Goal: Task Accomplishment & Management: Manage account settings

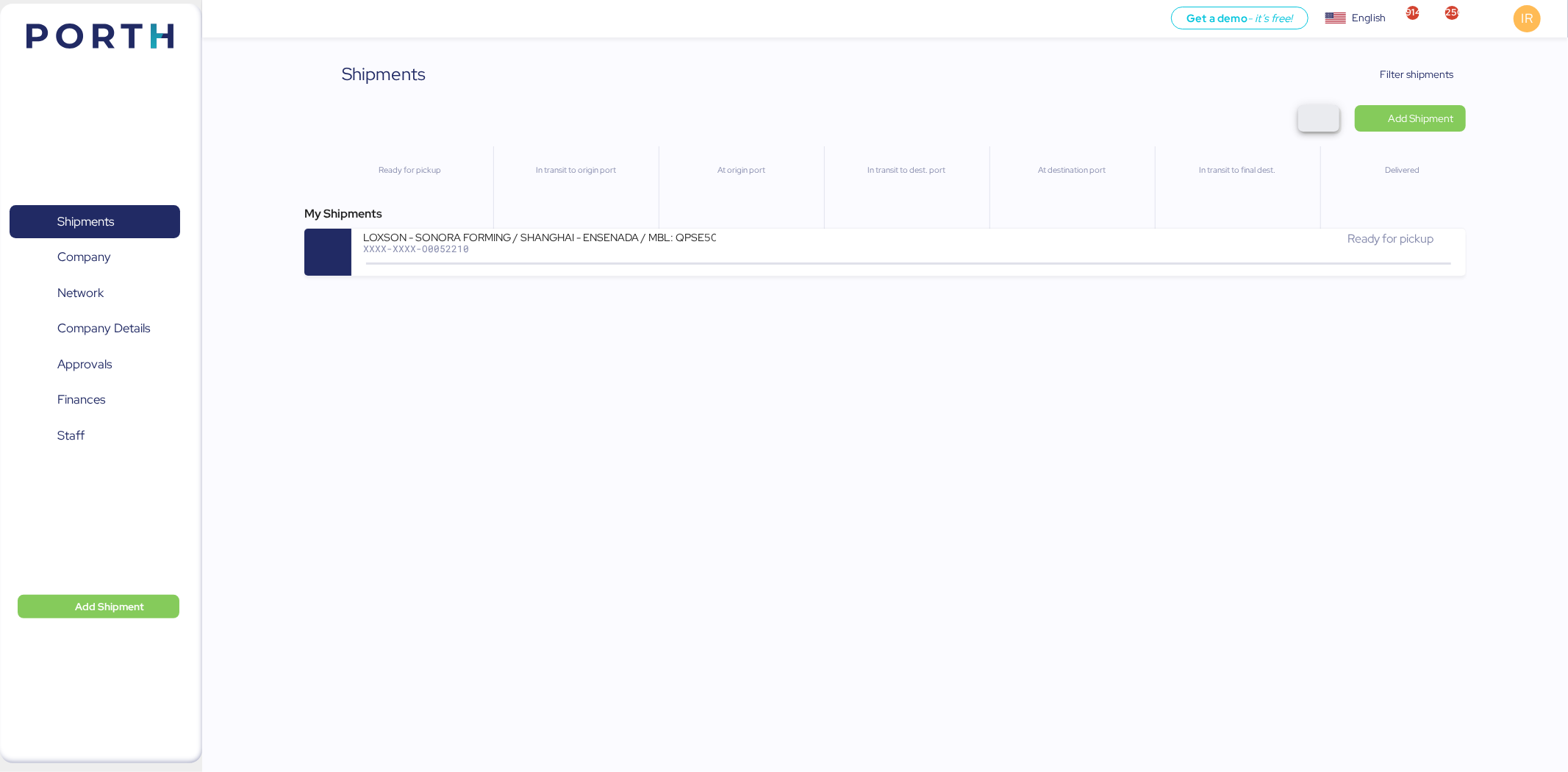
click at [1312, 115] on span "button" at bounding box center [1319, 118] width 18 height 20
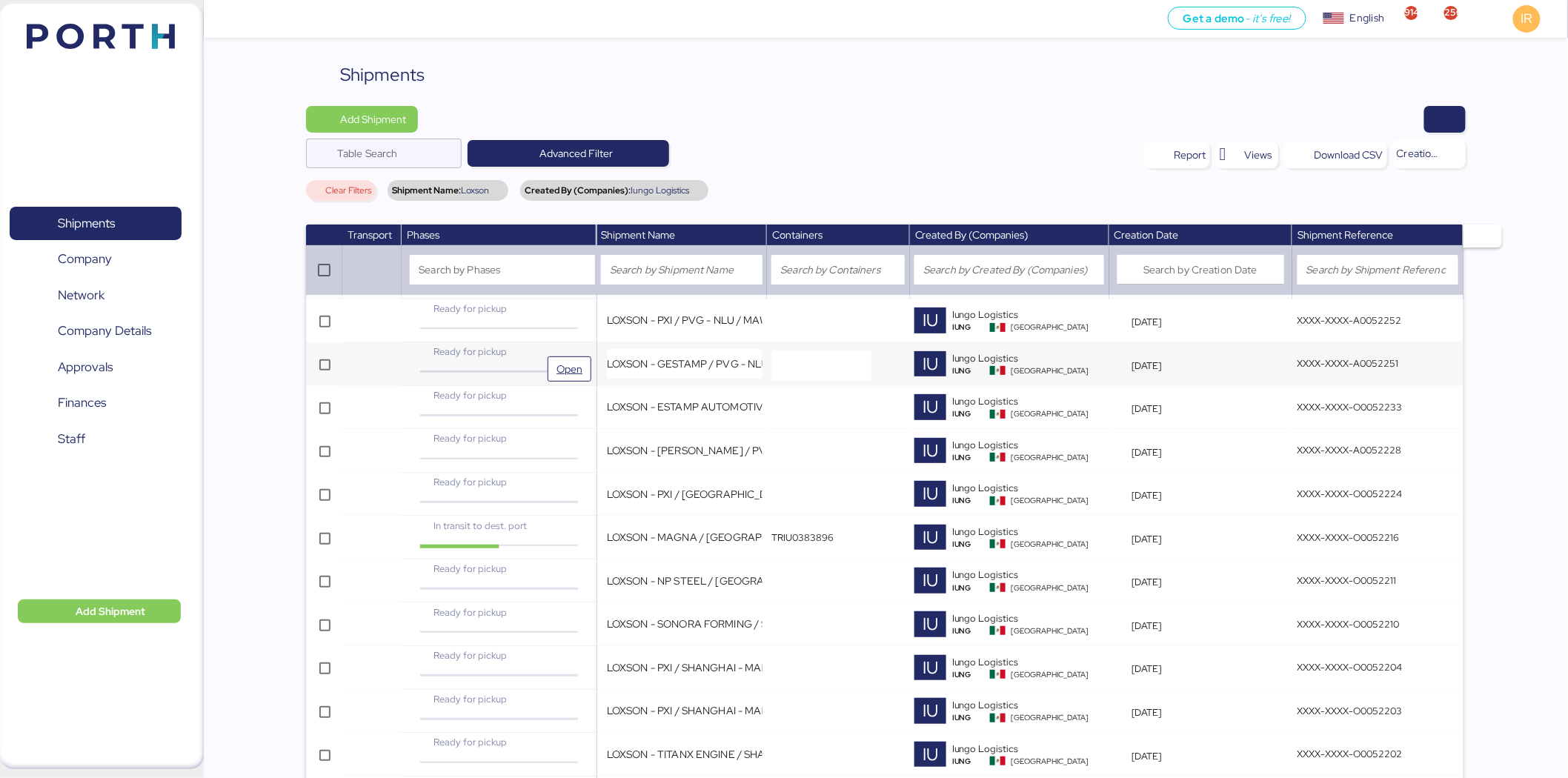
click at [565, 346] on div "Ready for pickup" at bounding box center [499, 351] width 161 height 14
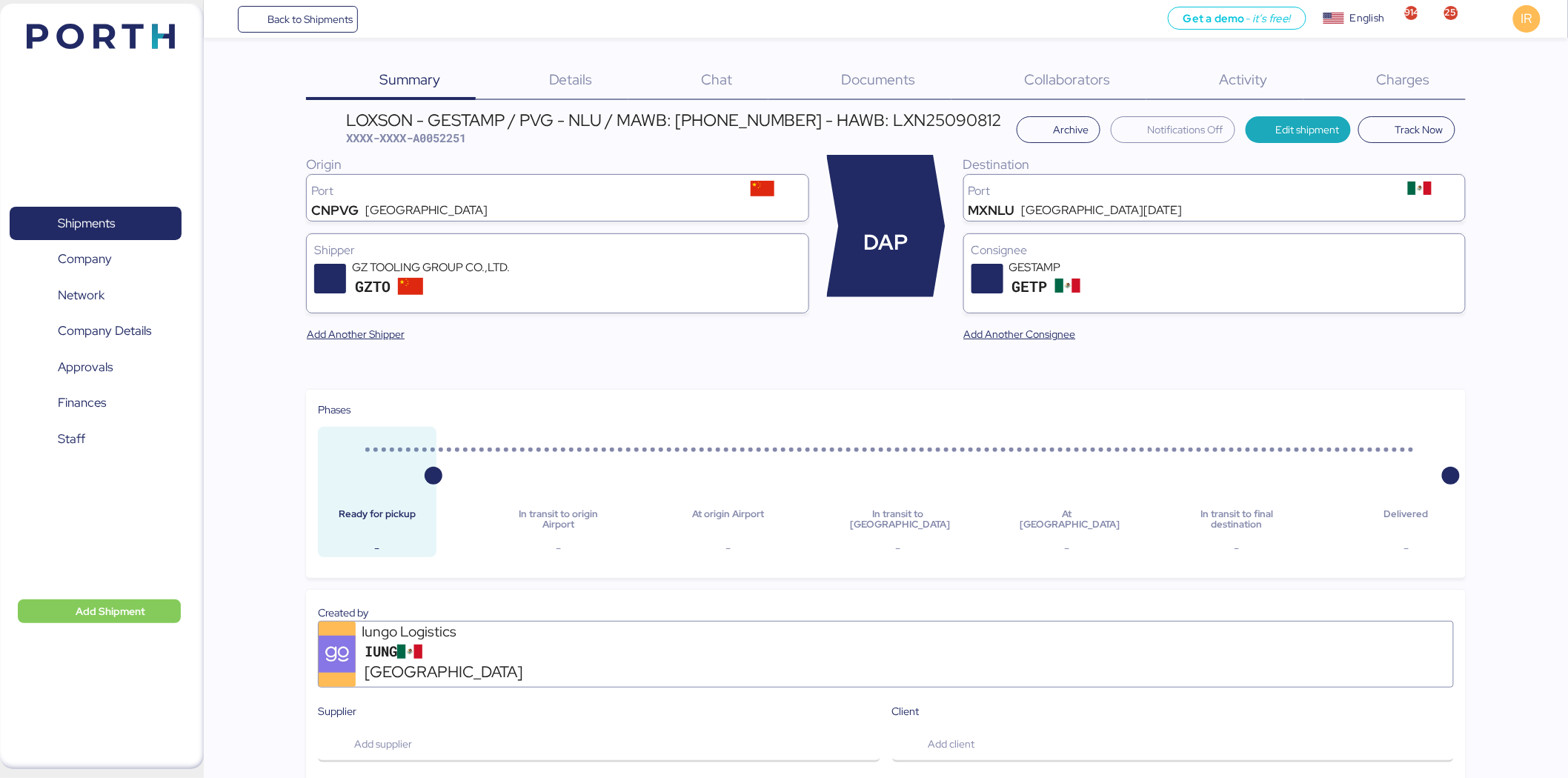
click at [842, 90] on div "Documents 0" at bounding box center [860, 81] width 183 height 39
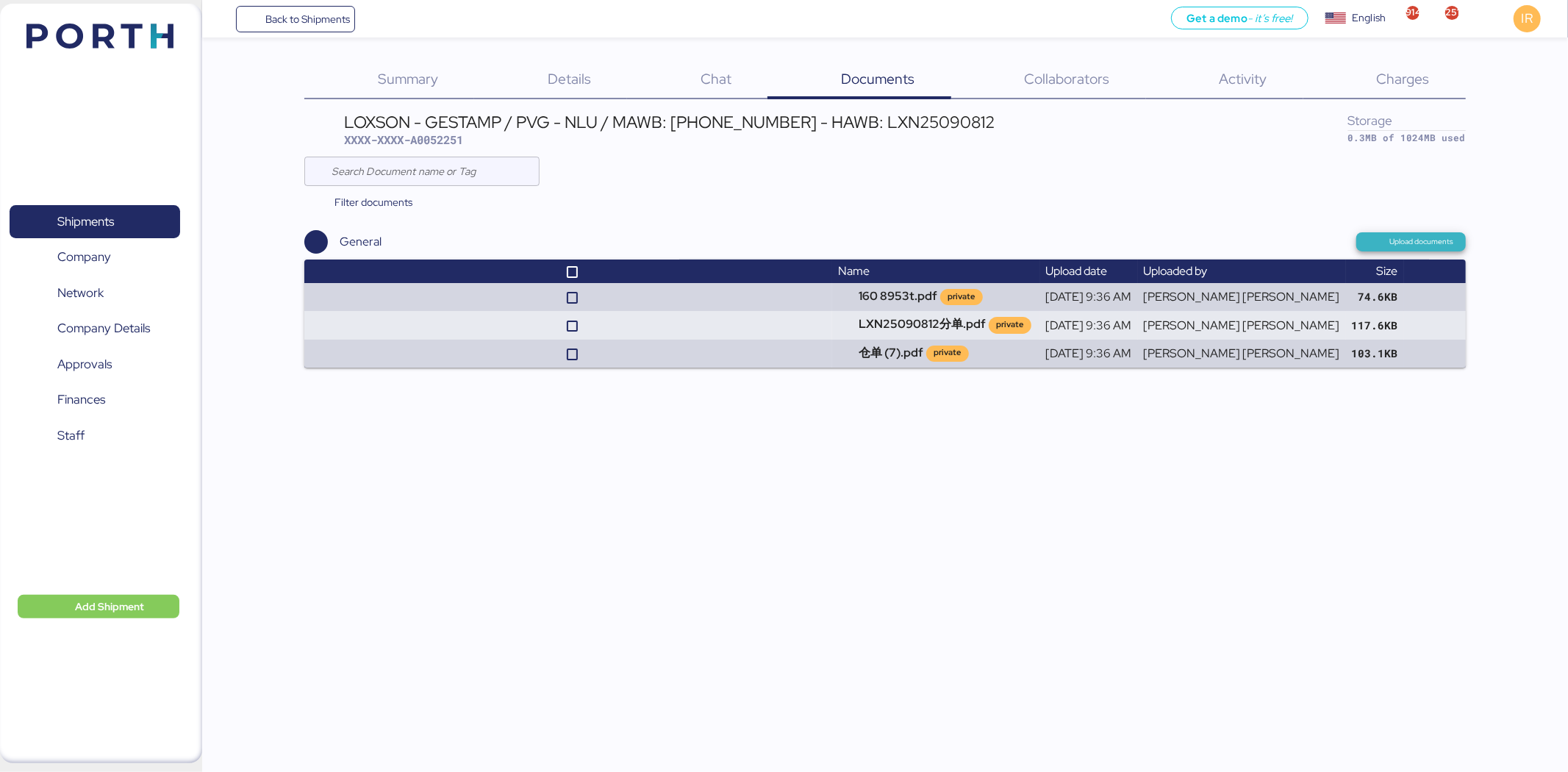
click at [1431, 239] on span "Upload documents" at bounding box center [1422, 242] width 64 height 14
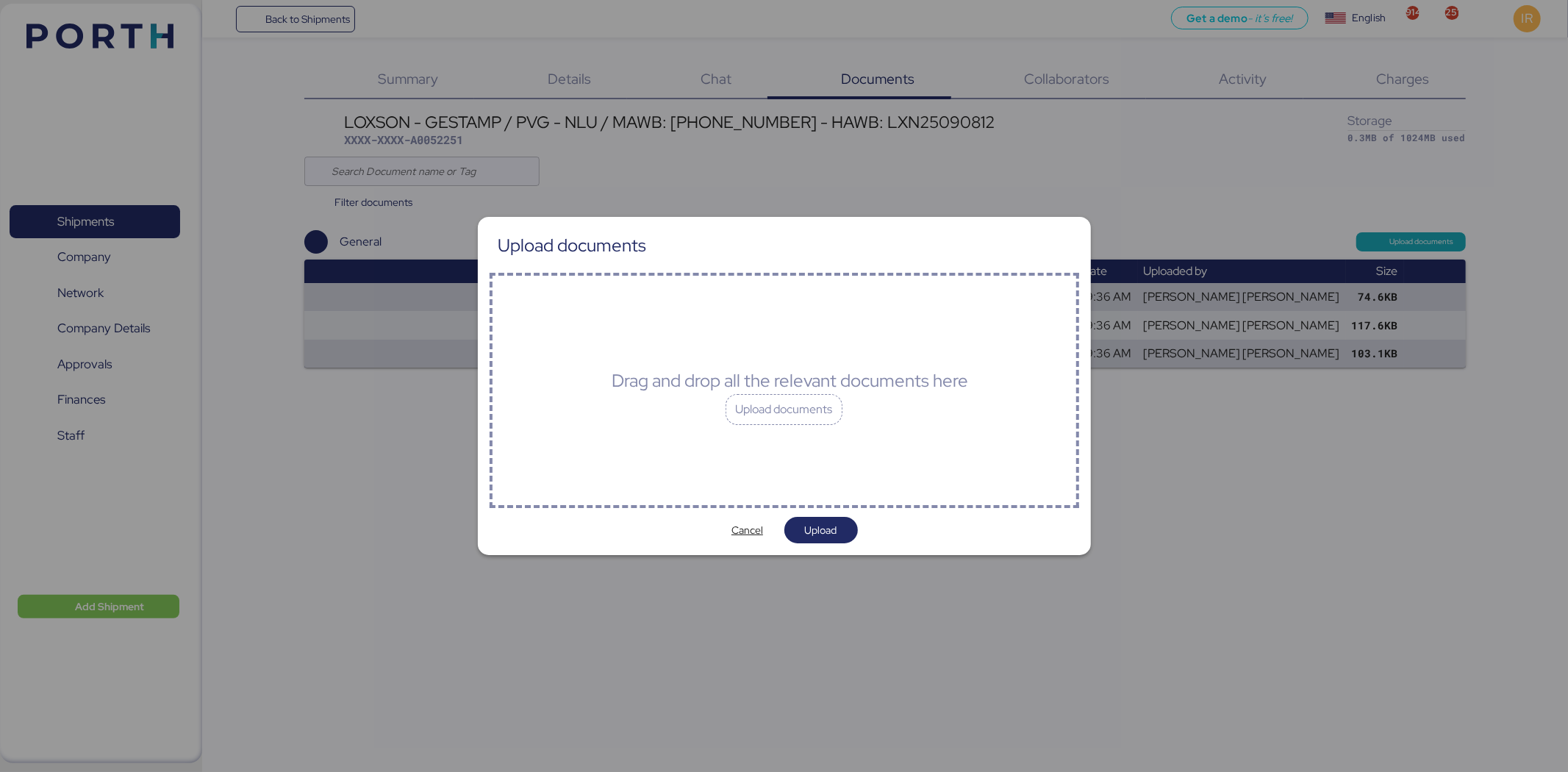
click at [876, 403] on div "Drag and drop all the relevant documents here Upload documents" at bounding box center [785, 390] width 590 height 235
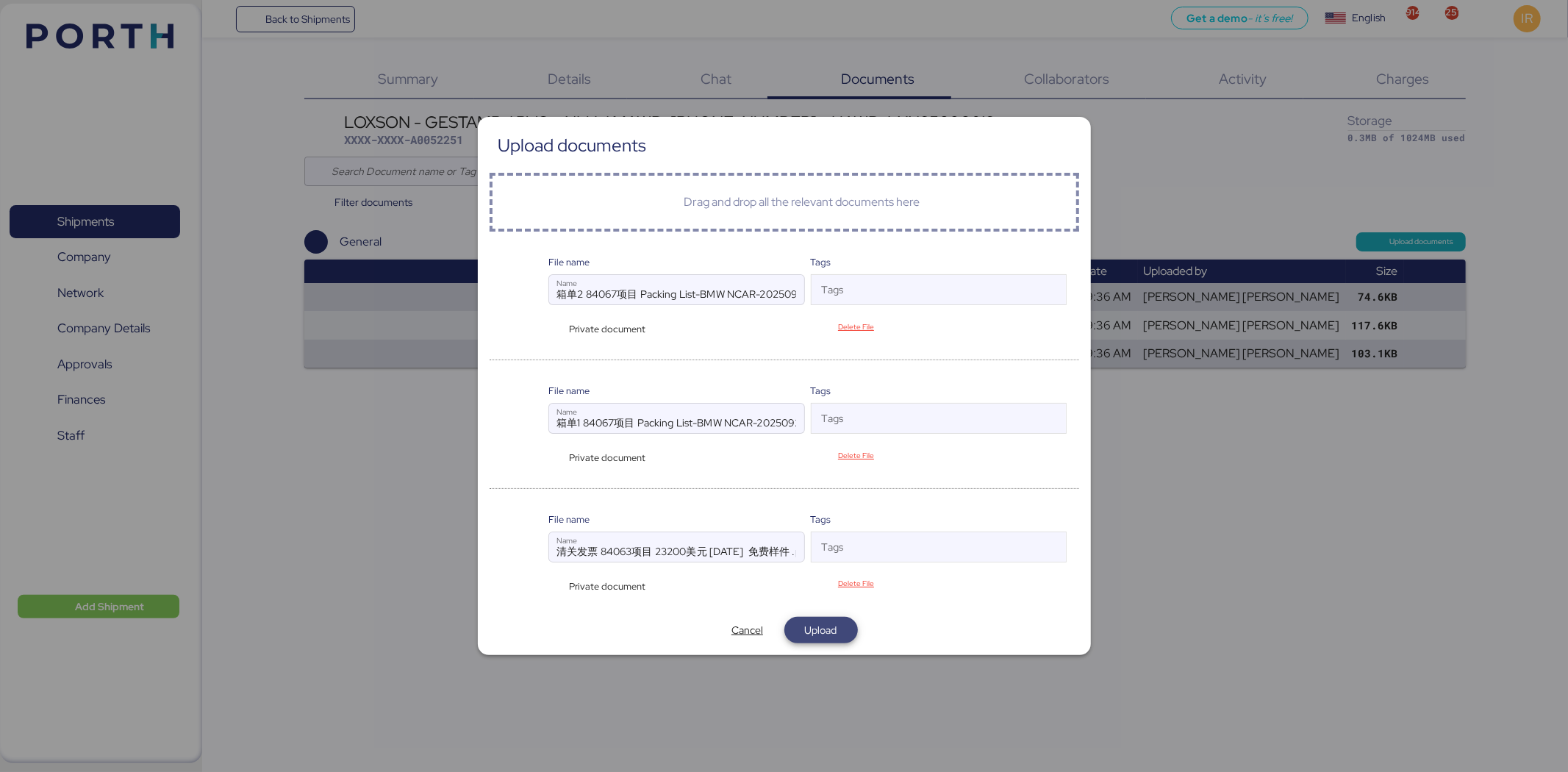
click at [816, 632] on span "Upload" at bounding box center [821, 630] width 32 height 18
